Goal: Task Accomplishment & Management: Complete application form

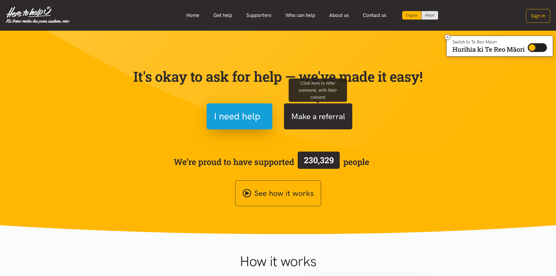
click at [329, 118] on button "Make a referral" at bounding box center [318, 116] width 68 height 26
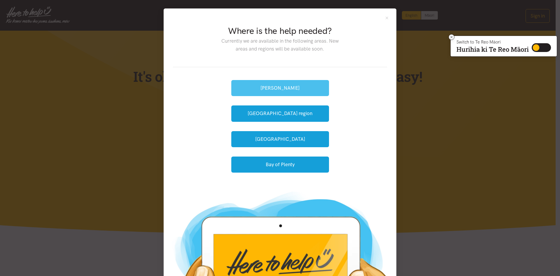
click at [292, 87] on button "[PERSON_NAME]" at bounding box center [280, 88] width 98 height 16
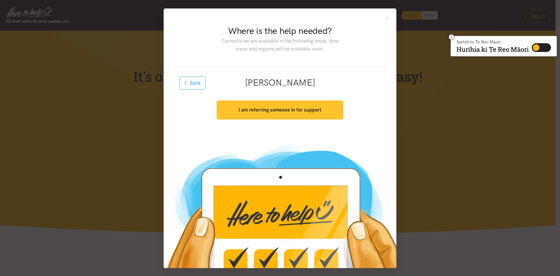
click at [295, 109] on strong "I am referring someone in for support" at bounding box center [280, 110] width 83 height 6
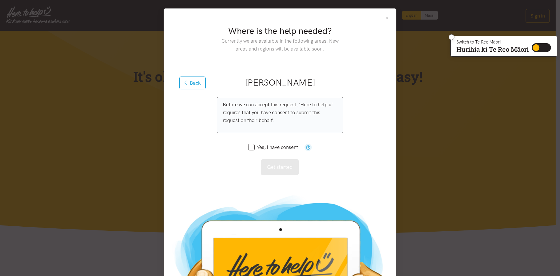
click at [249, 147] on input "Yes, I have consent." at bounding box center [273, 147] width 51 height 5
checkbox input "true"
click at [271, 165] on button "Get started" at bounding box center [280, 167] width 38 height 16
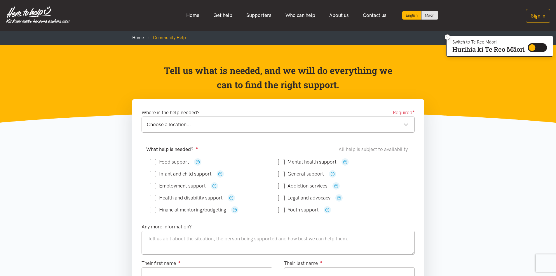
click at [156, 160] on input "Food support" at bounding box center [169, 161] width 39 height 5
checkbox input "true"
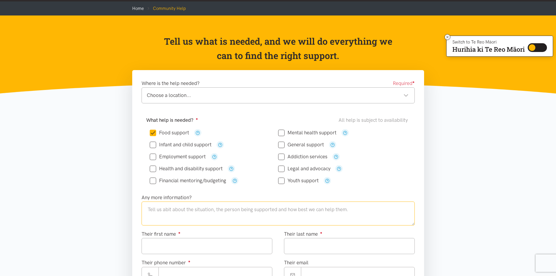
drag, startPoint x: 230, startPoint y: 215, endPoint x: 231, endPoint y: 210, distance: 4.5
click at [231, 210] on textarea at bounding box center [277, 213] width 273 height 24
type textarea "D"
click at [174, 214] on textarea "super" at bounding box center [277, 213] width 273 height 24
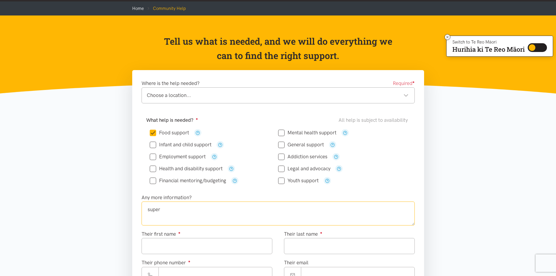
click at [170, 212] on textarea "super" at bounding box center [277, 213] width 273 height 24
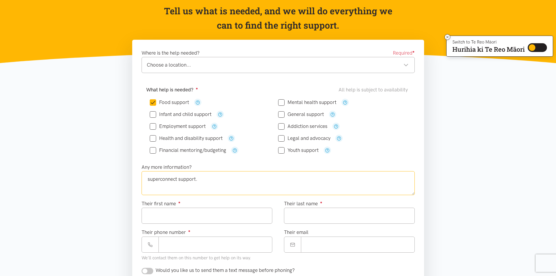
scroll to position [88, 0]
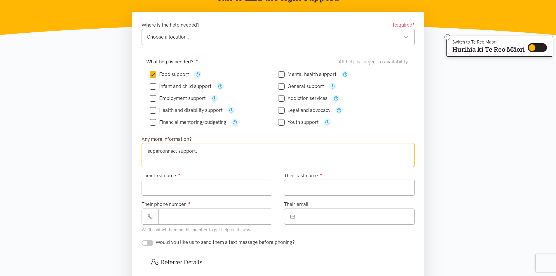
type textarea "superconnect support."
click at [175, 195] on input "Their first name ●" at bounding box center [206, 187] width 131 height 16
type input "*****"
type input "****"
click at [210, 217] on input "Their phone number ●" at bounding box center [215, 216] width 114 height 16
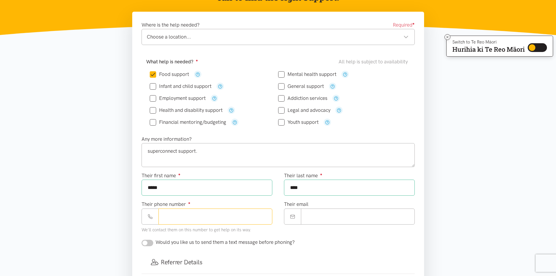
click at [210, 217] on input "Their phone number ●" at bounding box center [215, 216] width 114 height 16
click at [210, 216] on input "Their phone number ●" at bounding box center [215, 216] width 114 height 16
type input "**********"
click at [325, 216] on input "Their email" at bounding box center [358, 216] width 114 height 16
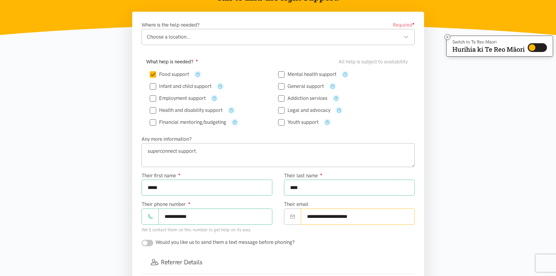
scroll to position [117, 0]
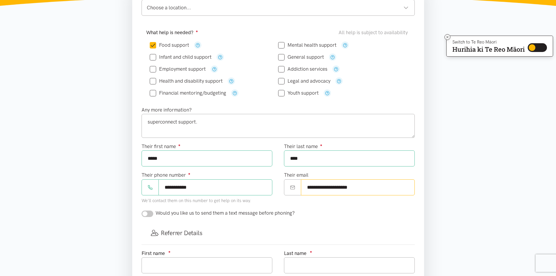
type input "**********"
click at [147, 214] on input "checkbox" at bounding box center [147, 213] width 12 height 6
checkbox input "true"
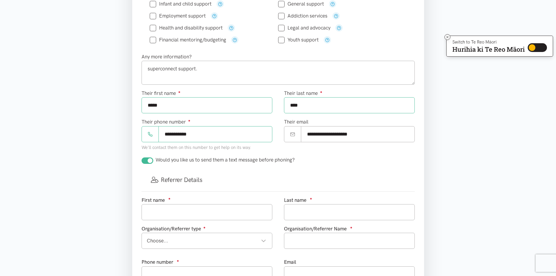
scroll to position [175, 0]
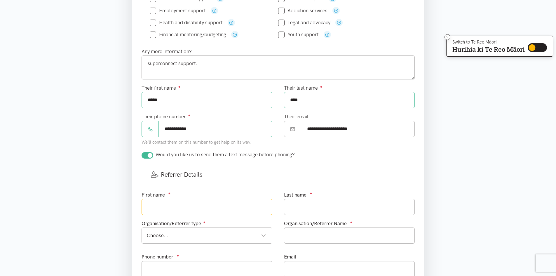
click at [218, 207] on input "text" at bounding box center [206, 207] width 131 height 16
type input "Erana"
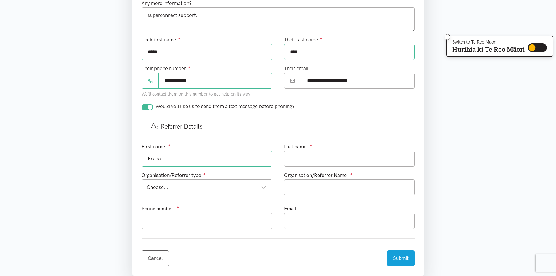
scroll to position [233, 0]
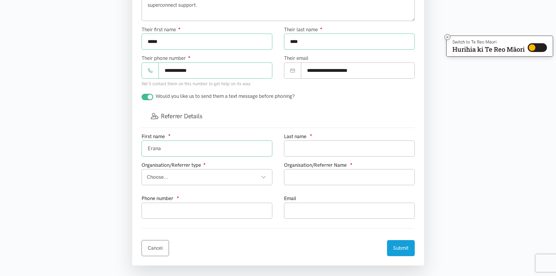
click at [237, 176] on div "Choose..." at bounding box center [206, 177] width 119 height 8
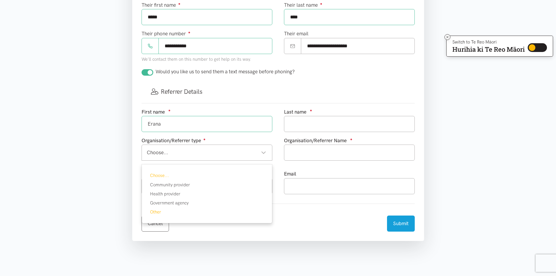
scroll to position [292, 0]
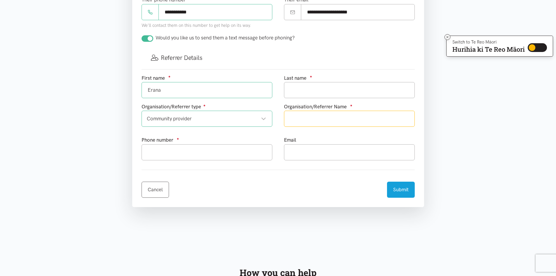
click at [305, 115] on input "text" at bounding box center [349, 119] width 131 height 16
click at [288, 90] on input "text" at bounding box center [349, 90] width 131 height 16
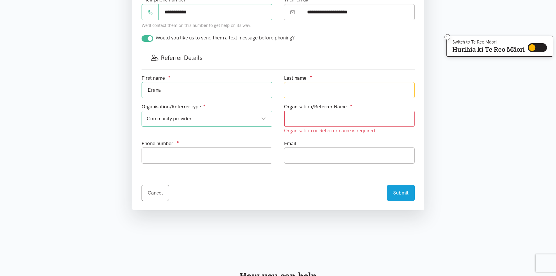
click at [288, 90] on input "text" at bounding box center [349, 90] width 131 height 16
type input "[PERSON_NAME]"
click at [384, 119] on input "text" at bounding box center [349, 119] width 131 height 16
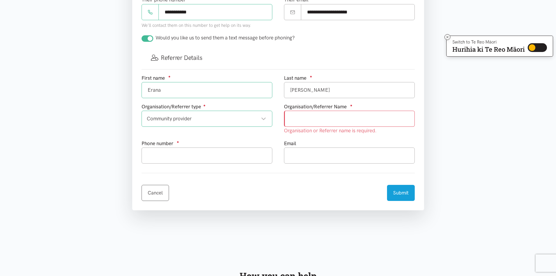
click at [384, 119] on input "text" at bounding box center [349, 119] width 131 height 16
type input "Good News Community Centre"
click at [246, 154] on input "text" at bounding box center [206, 155] width 131 height 16
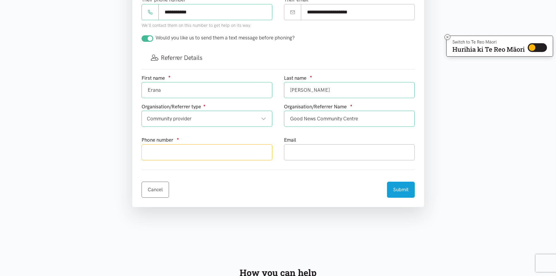
type input "078505020"
click at [308, 153] on input "text" at bounding box center [349, 152] width 131 height 16
type input "[EMAIL_ADDRESS][DOMAIN_NAME]"
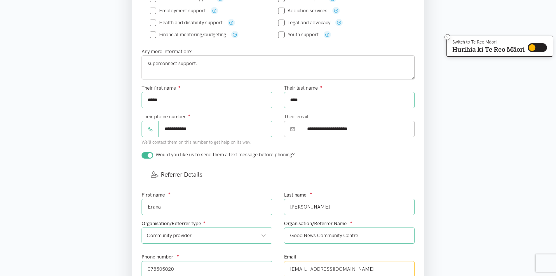
scroll to position [88, 0]
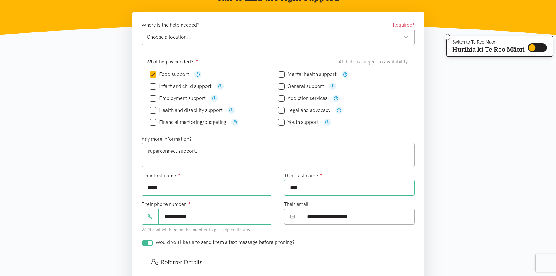
click at [386, 36] on div "Choose a location..." at bounding box center [278, 37] width 262 height 8
drag, startPoint x: 206, startPoint y: 158, endPoint x: 172, endPoint y: 147, distance: 35.8
click at [172, 147] on textarea "superconnect support." at bounding box center [277, 155] width 273 height 24
click at [255, 154] on textarea "superconnect support." at bounding box center [277, 155] width 273 height 24
type textarea "s"
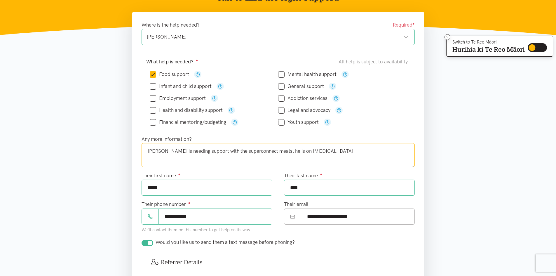
click at [283, 151] on textarea "[PERSON_NAME] is needing support with the superconnect meals, he is on [MEDICAL…" at bounding box center [277, 155] width 273 height 24
click at [281, 152] on textarea "[PERSON_NAME] is needing support with the superconnect meals, he is a [MEDICAL_…" at bounding box center [277, 155] width 273 height 24
click at [305, 151] on textarea "[PERSON_NAME] is needing support with the superconnect meals, he is [MEDICAL_DA…" at bounding box center [277, 155] width 273 height 24
click at [279, 151] on textarea "[PERSON_NAME] is needing support with the superconnect meals, he is [MEDICAL_DA…" at bounding box center [277, 155] width 273 height 24
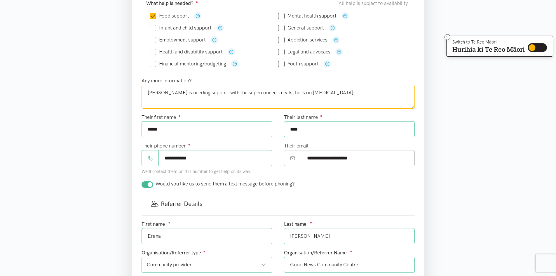
click at [304, 92] on textarea "[PERSON_NAME] is needing support with the superconnect meals, he is on [MEDICAL…" at bounding box center [277, 97] width 273 height 24
click at [312, 95] on textarea "[PERSON_NAME] is needing support with the superconnect meals, he is on [MEDICAL…" at bounding box center [277, 97] width 273 height 24
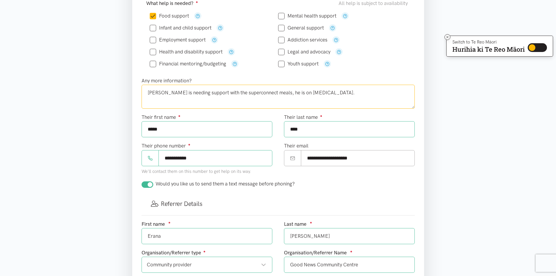
click at [312, 95] on textarea "[PERSON_NAME] is needing support with the superconnect meals, he is on [MEDICAL…" at bounding box center [277, 97] width 273 height 24
click at [265, 93] on textarea "[PERSON_NAME] is needing support with the superconnect meals, he is on [MEDICAL…" at bounding box center [277, 97] width 273 height 24
click at [321, 94] on textarea "[PERSON_NAME] is needing support with the superconnect meals, please he is on […" at bounding box center [277, 97] width 273 height 24
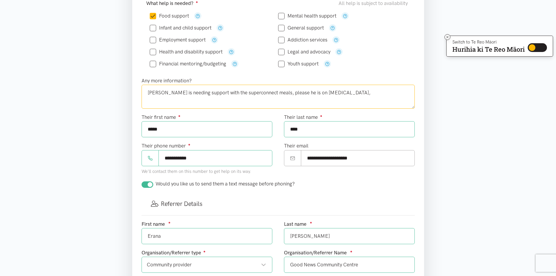
click at [321, 94] on textarea "[PERSON_NAME] is needing support with the superconnect meals, please he is on […" at bounding box center [277, 97] width 273 height 24
click at [321, 93] on textarea "[PERSON_NAME] is needing support with the superconnect meals, please he is on […" at bounding box center [277, 97] width 273 height 24
click at [280, 96] on textarea "[PERSON_NAME] is needing support with the superconnect meals, please he is on […" at bounding box center [277, 97] width 273 height 24
click at [281, 96] on textarea "[PERSON_NAME] is needing support with the superconnect meals, please he is on […" at bounding box center [277, 97] width 273 height 24
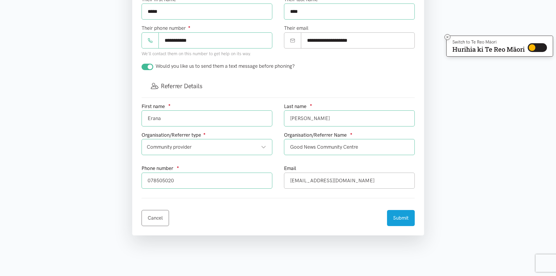
scroll to position [292, 0]
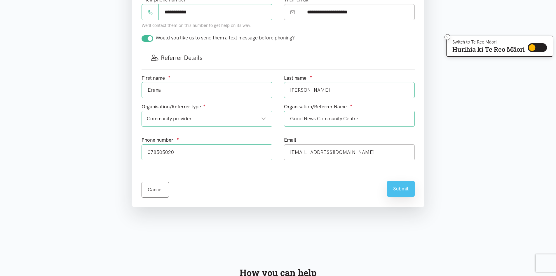
type textarea "[PERSON_NAME] is needing support with the superconnect meals, he is on [MEDICAL…"
click at [391, 191] on button "Submit" at bounding box center [401, 189] width 28 height 16
click at [391, 191] on div "Cancel Submit" at bounding box center [277, 185] width 273 height 23
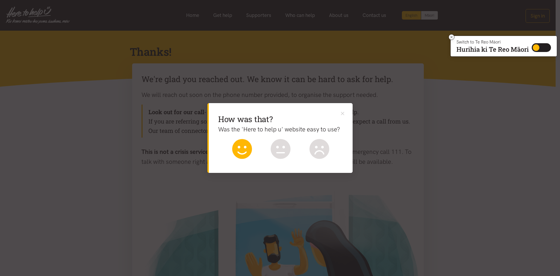
click at [238, 147] on icon at bounding box center [242, 147] width 9 height 3
